Goal: Find specific page/section: Find specific page/section

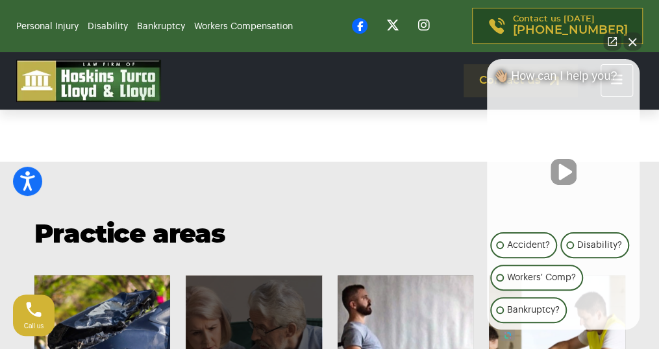
scroll to position [714, 0]
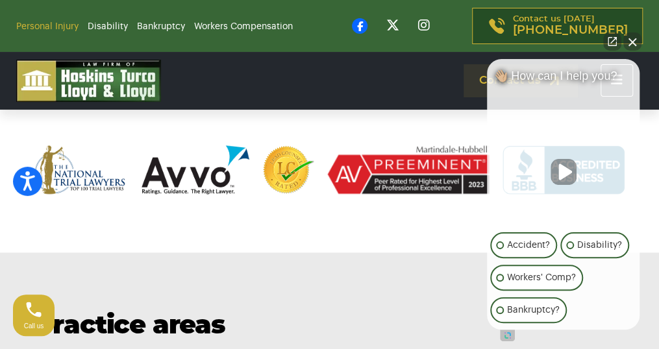
click at [67, 27] on link "Personal Injury" at bounding box center [47, 26] width 62 height 9
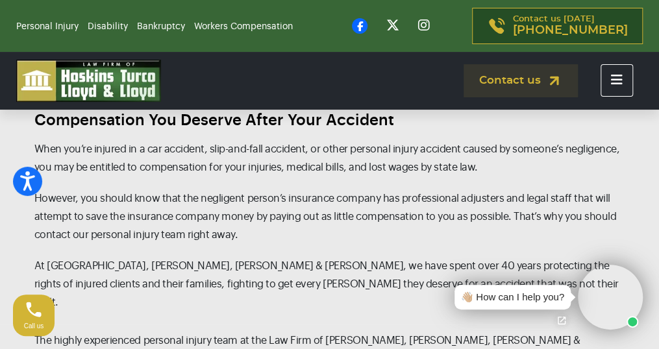
scroll to position [1427, 0]
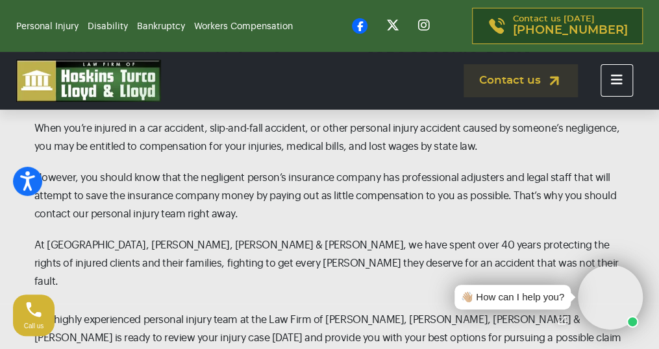
click at [616, 78] on icon "Toggle navigation" at bounding box center [617, 79] width 12 height 13
click at [613, 82] on icon "Toggle navigation" at bounding box center [617, 79] width 12 height 13
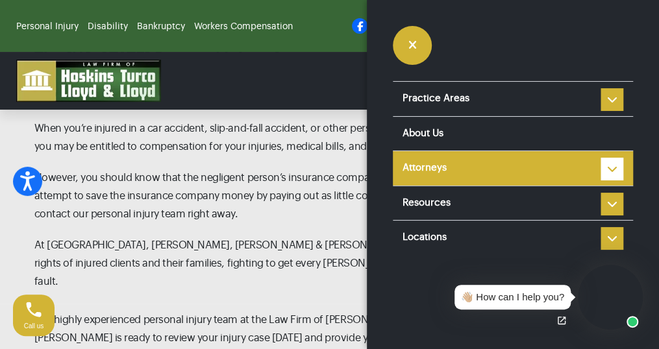
click at [472, 163] on link "Attorneys" at bounding box center [513, 168] width 240 height 34
